Goal: Transaction & Acquisition: Subscribe to service/newsletter

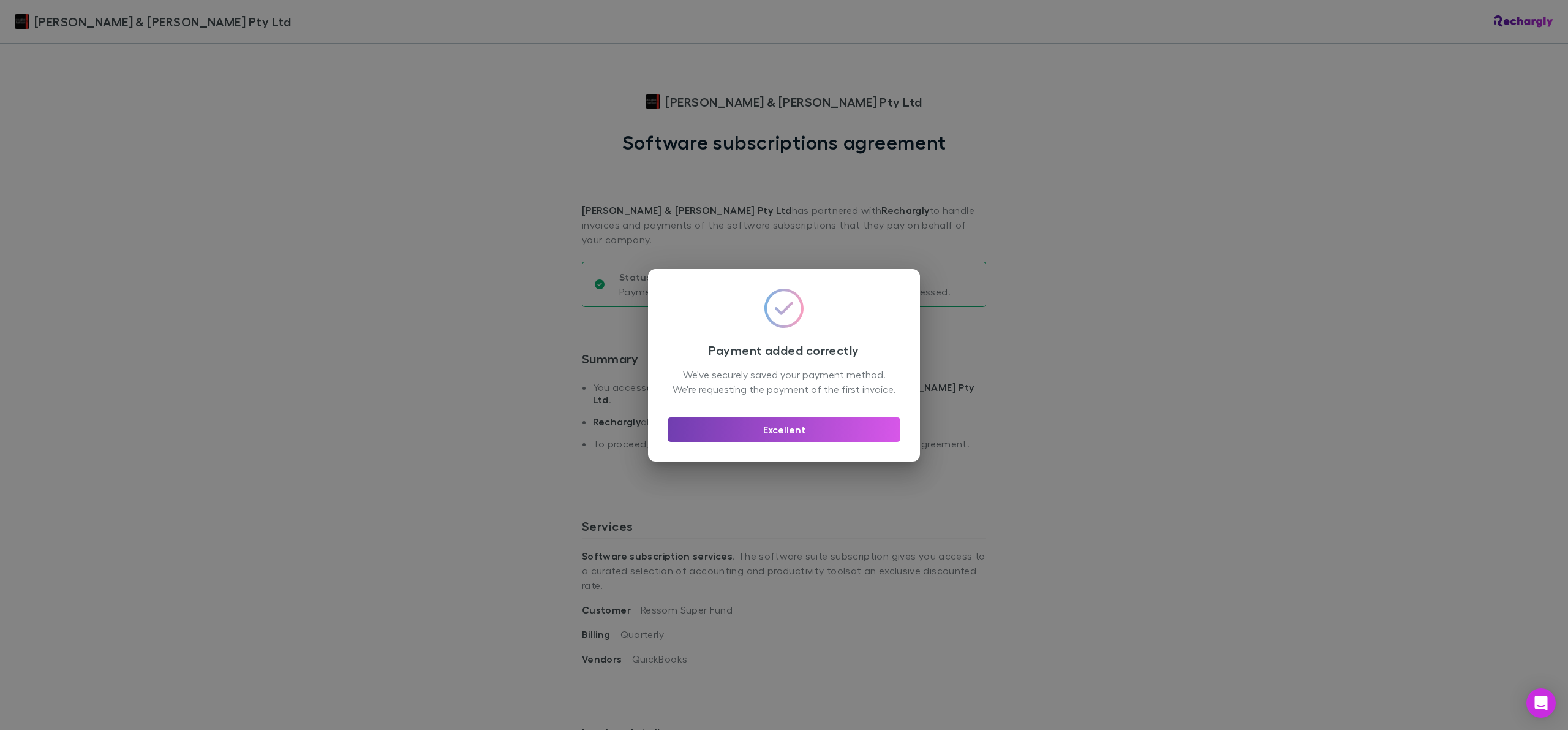
click at [793, 442] on button "Excellent" at bounding box center [784, 430] width 233 height 25
